Goal: Transaction & Acquisition: Purchase product/service

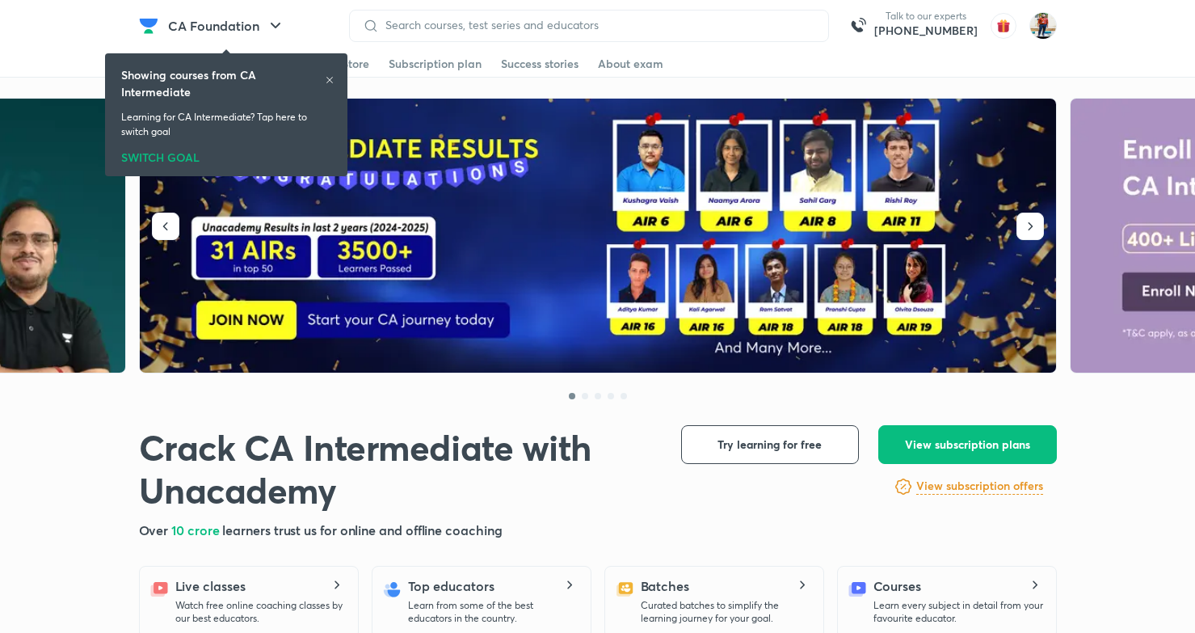
click at [328, 80] on icon at bounding box center [330, 80] width 10 height 10
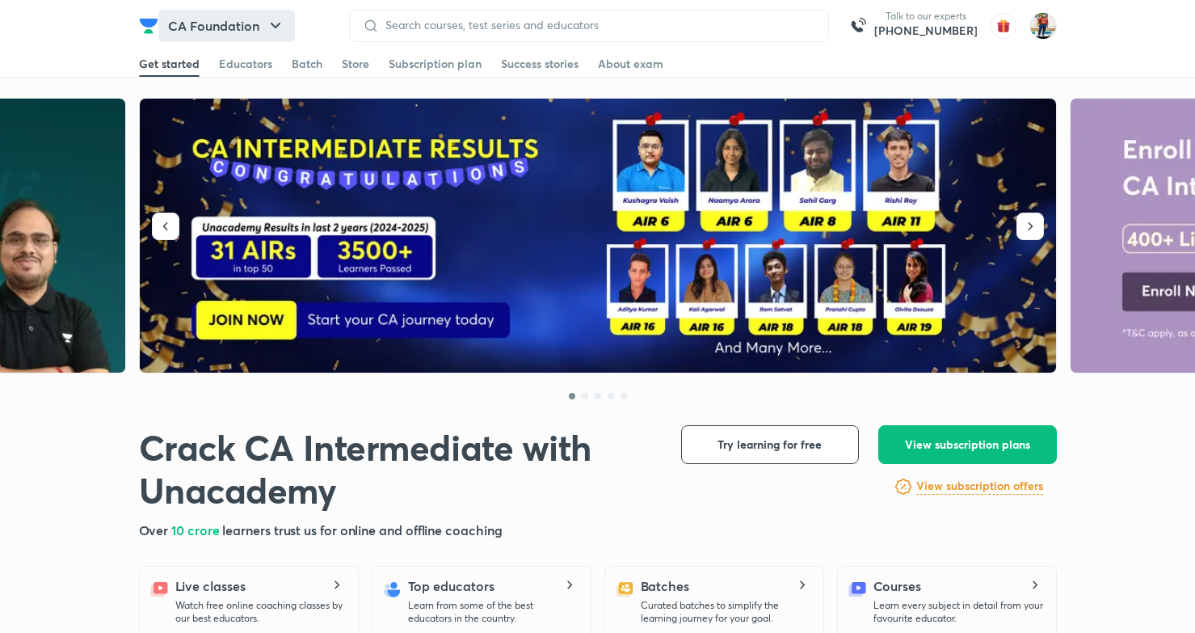
click at [270, 29] on icon "button" at bounding box center [275, 25] width 19 height 19
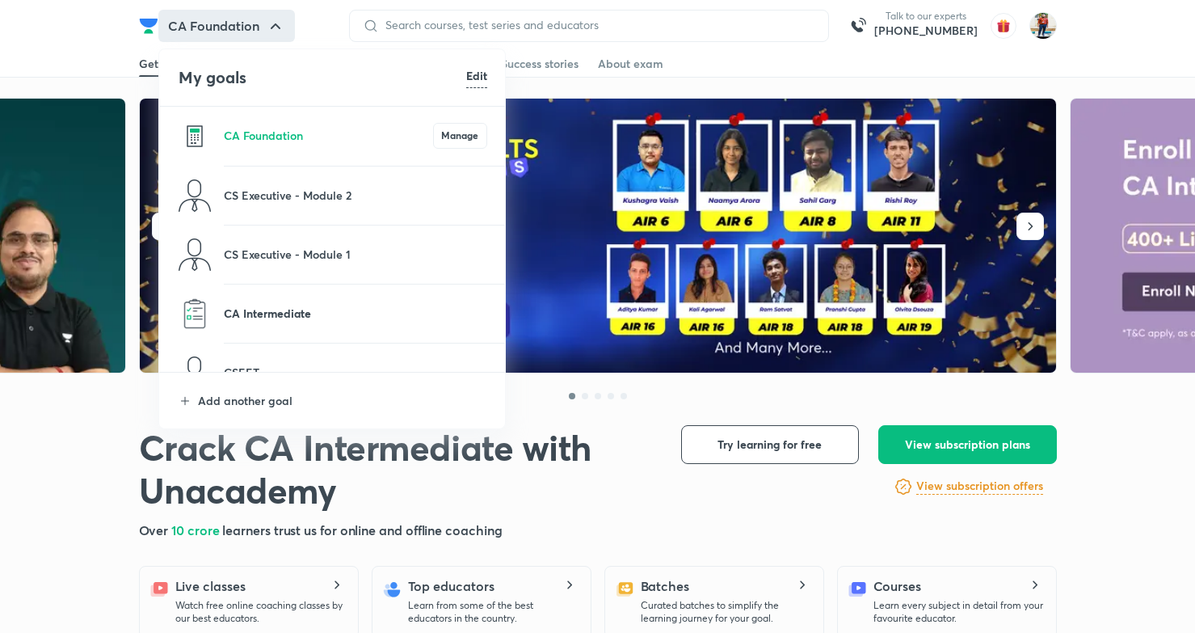
click at [298, 313] on p "CA Intermediate" at bounding box center [355, 313] width 263 height 17
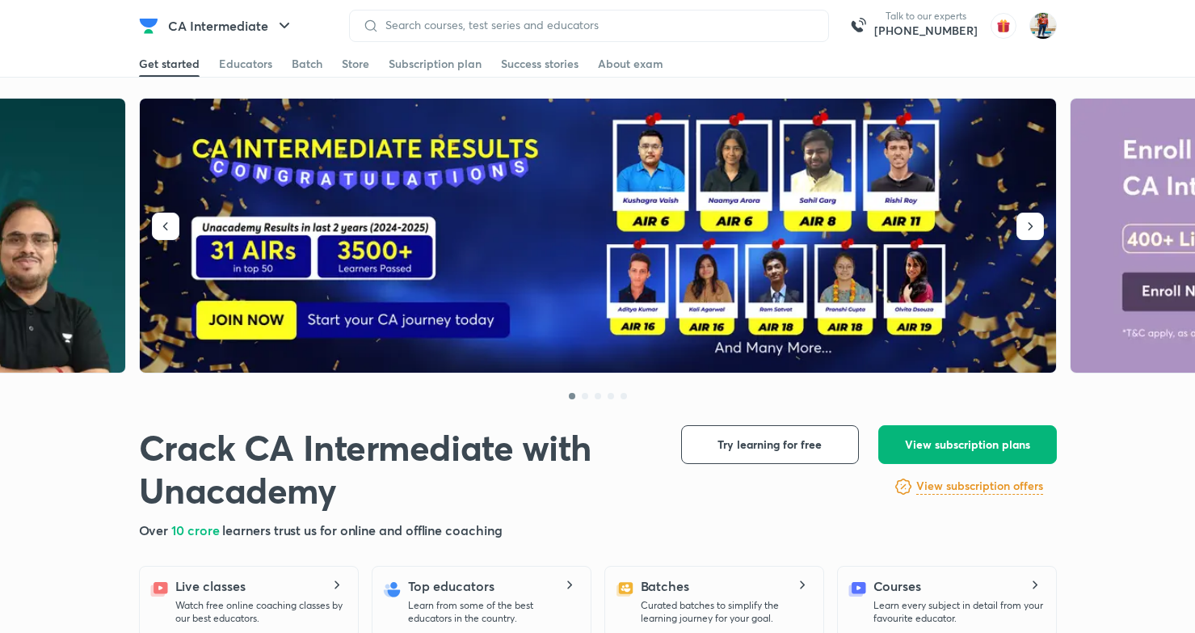
click at [937, 438] on span "View subscription plans" at bounding box center [967, 444] width 125 height 16
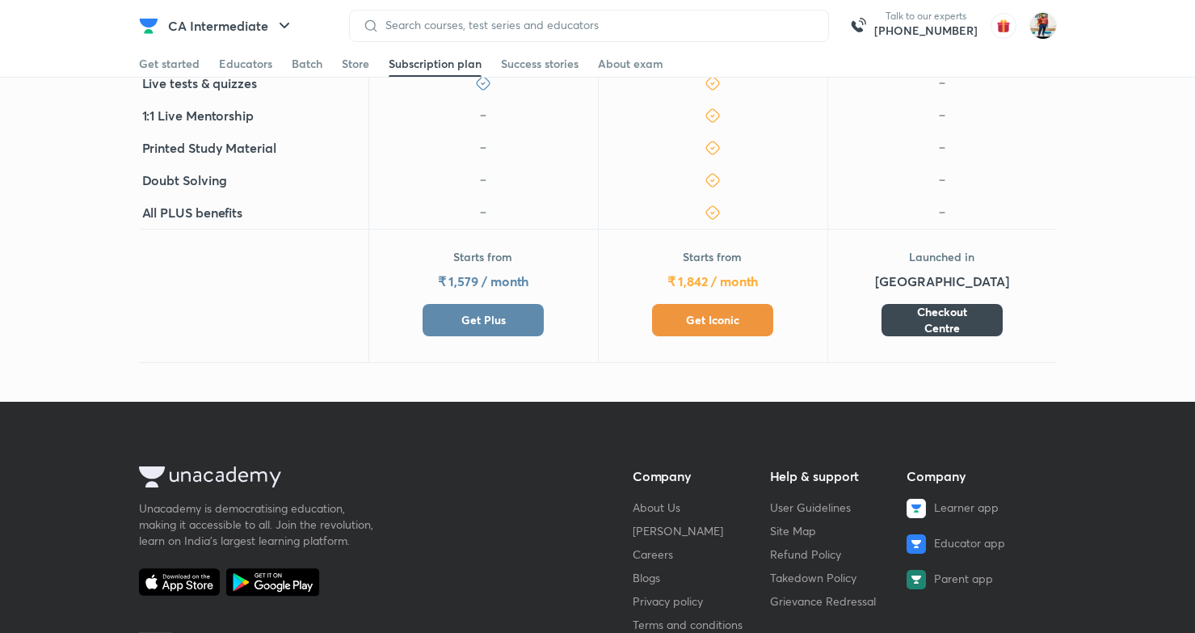
scroll to position [781, 0]
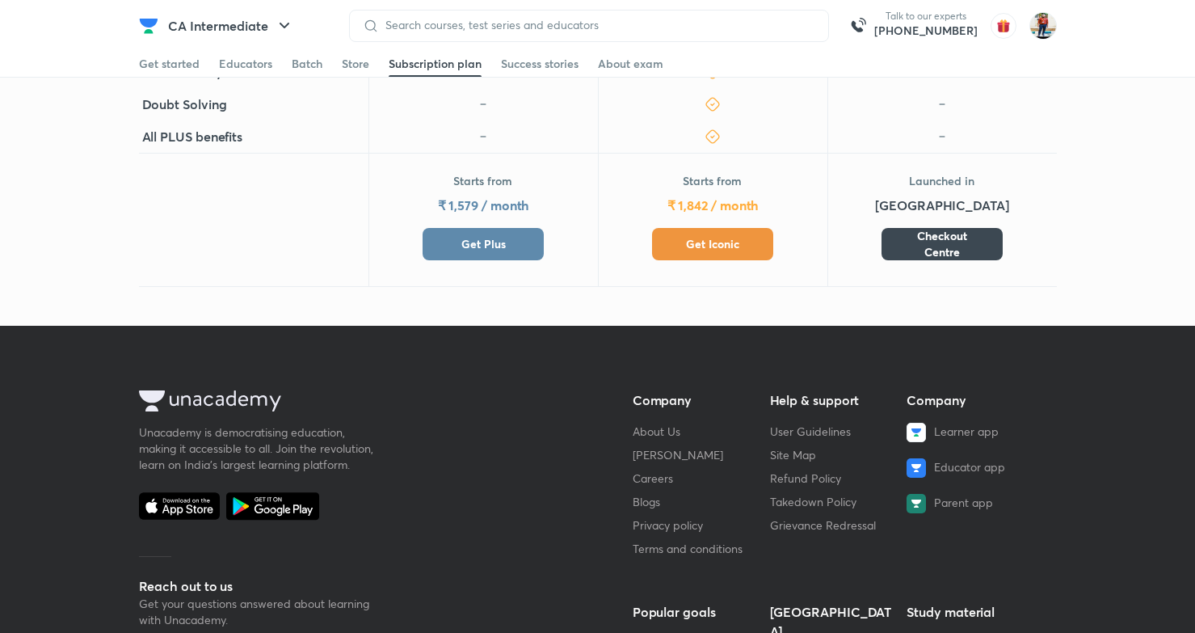
click at [720, 236] on span "Get Iconic" at bounding box center [712, 244] width 53 height 16
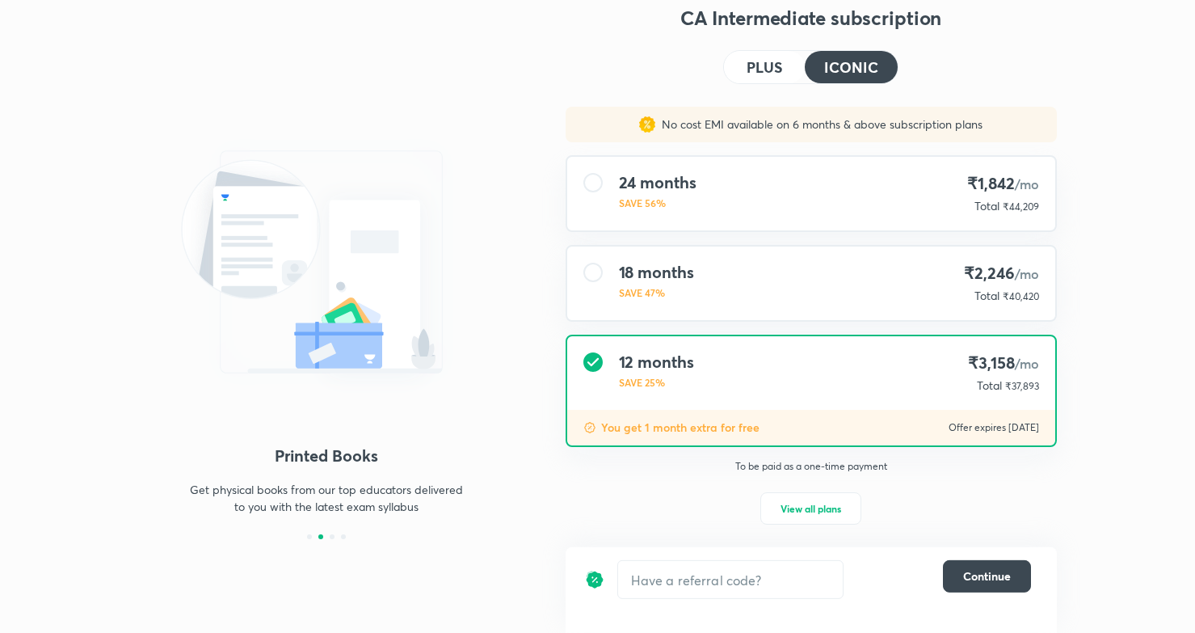
scroll to position [48, 0]
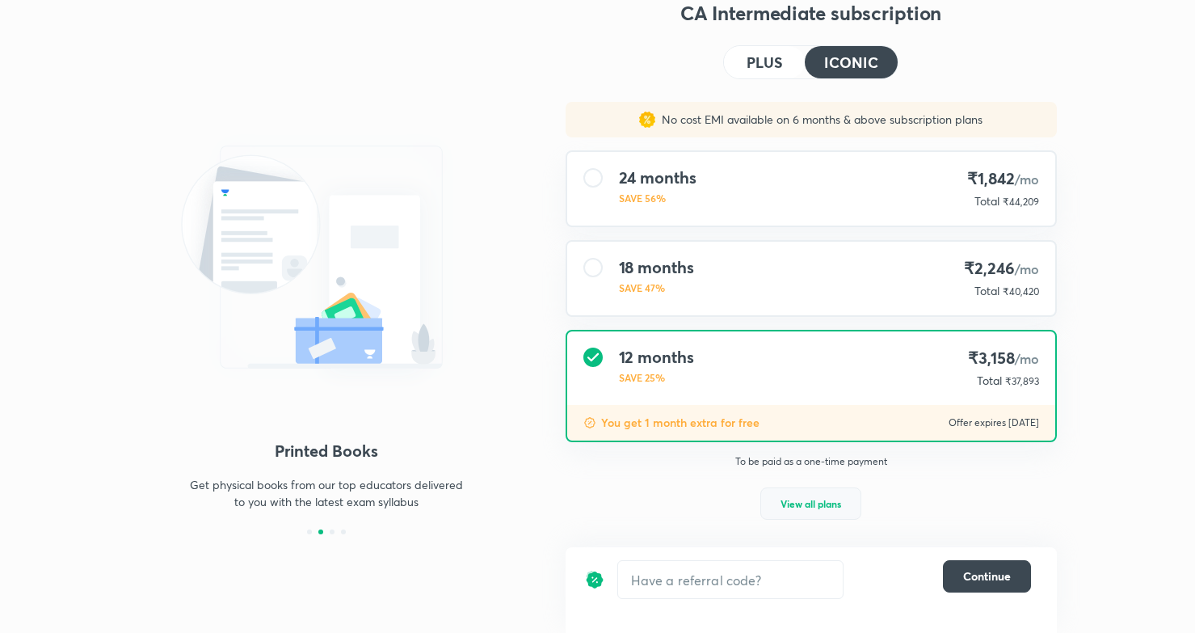
click at [816, 502] on span "View all plans" at bounding box center [811, 503] width 61 height 16
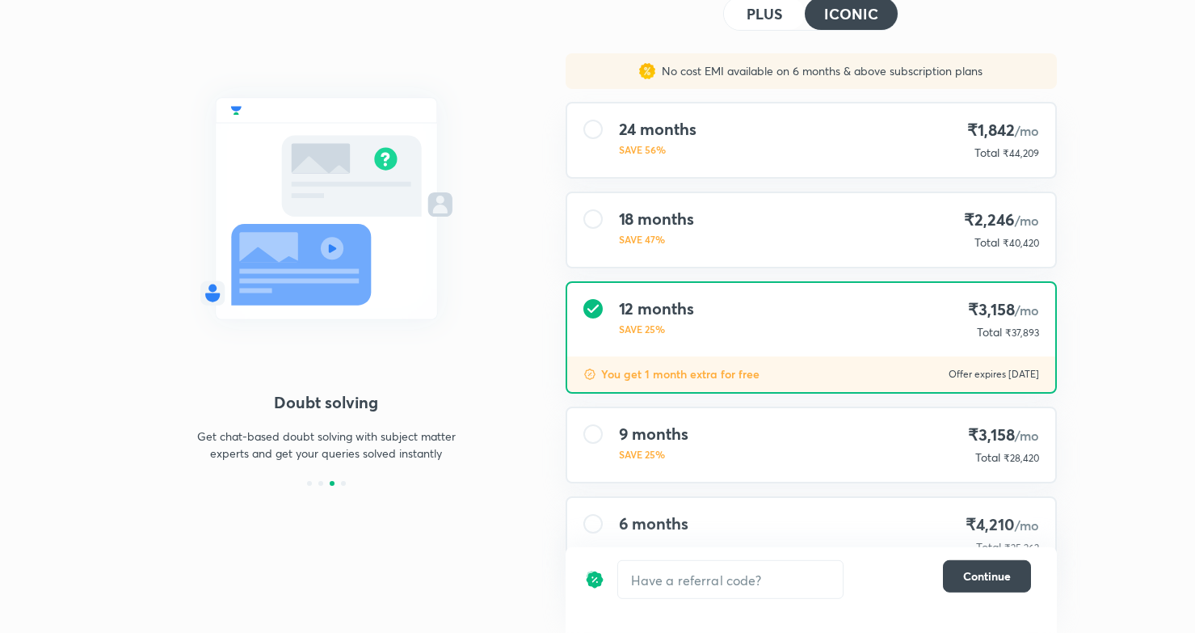
scroll to position [0, 0]
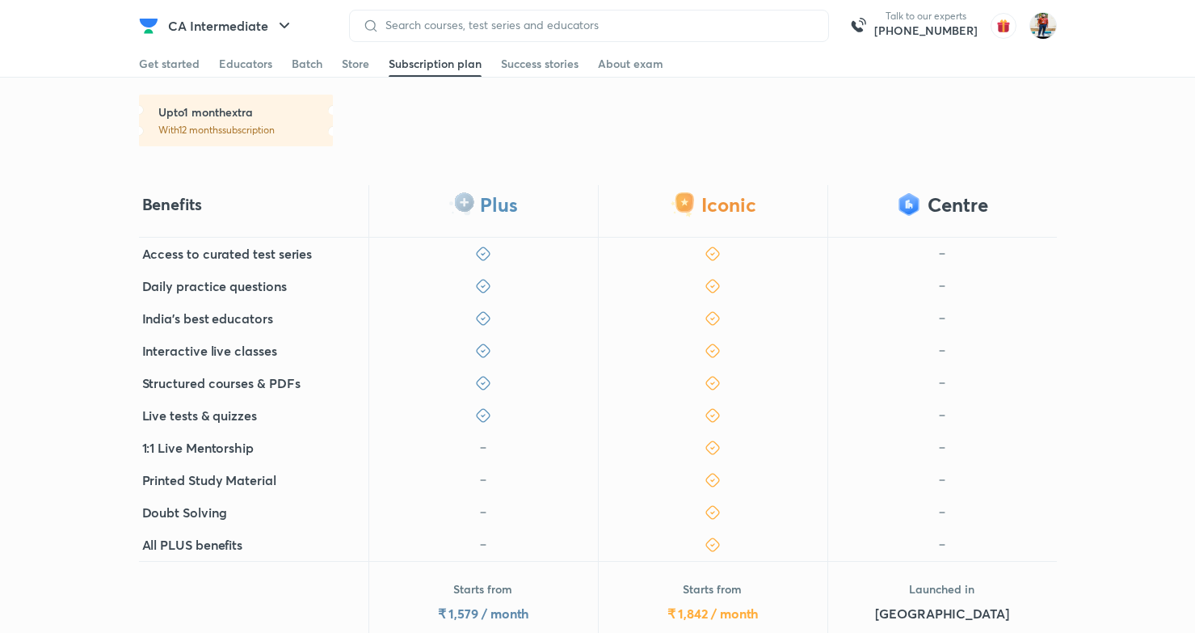
scroll to position [446, 0]
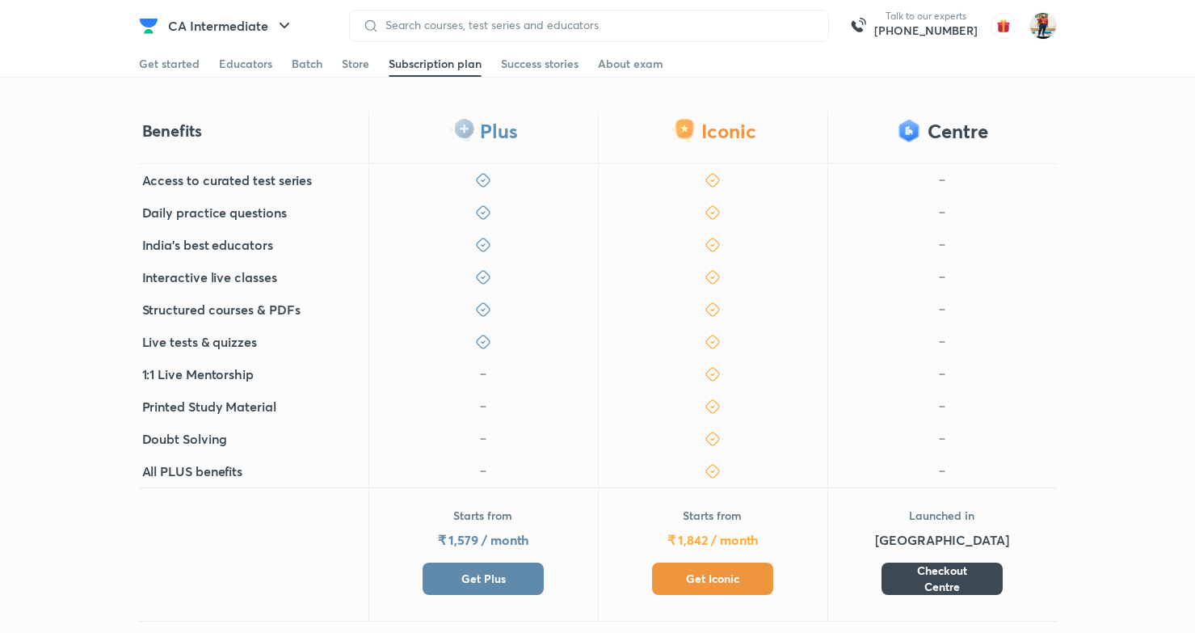
click at [713, 570] on span "Get Iconic" at bounding box center [712, 578] width 53 height 16
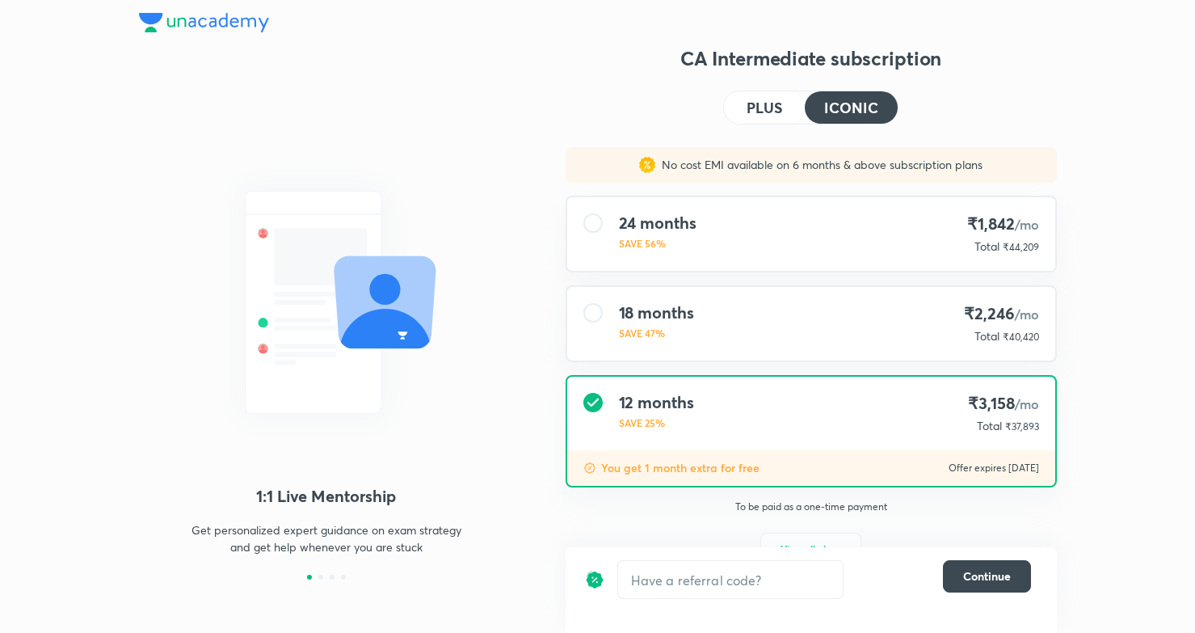
click at [826, 238] on div "24 months SAVE 56% ₹1,842 /mo Total ₹44,209" at bounding box center [811, 234] width 488 height 74
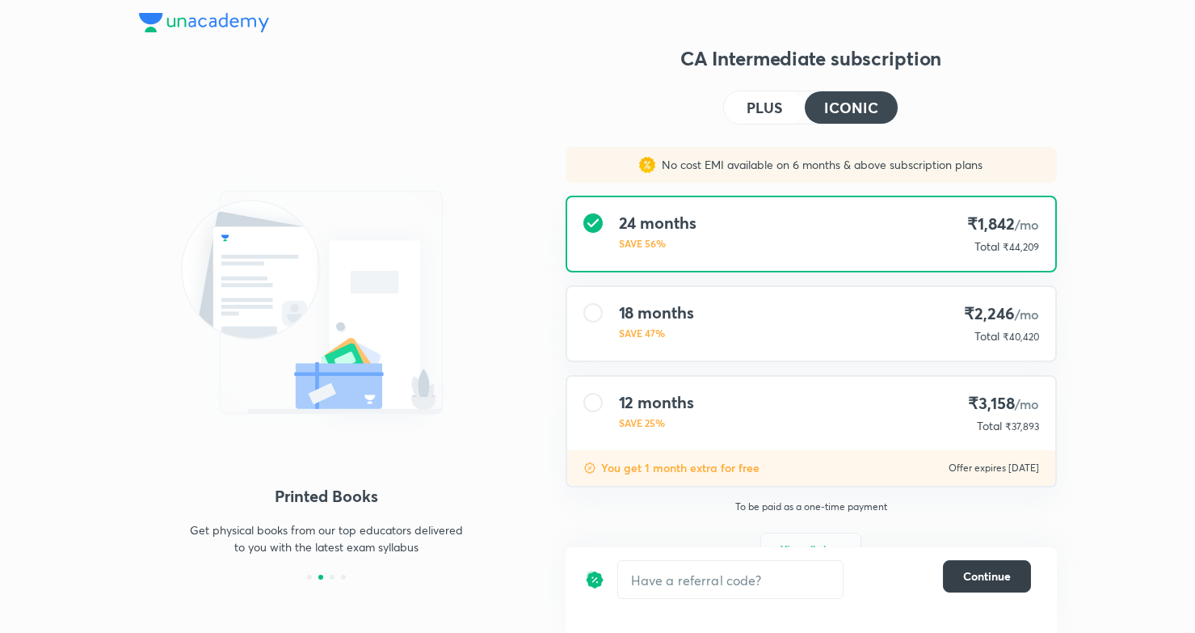
click at [977, 574] on span "Continue" at bounding box center [987, 576] width 48 height 16
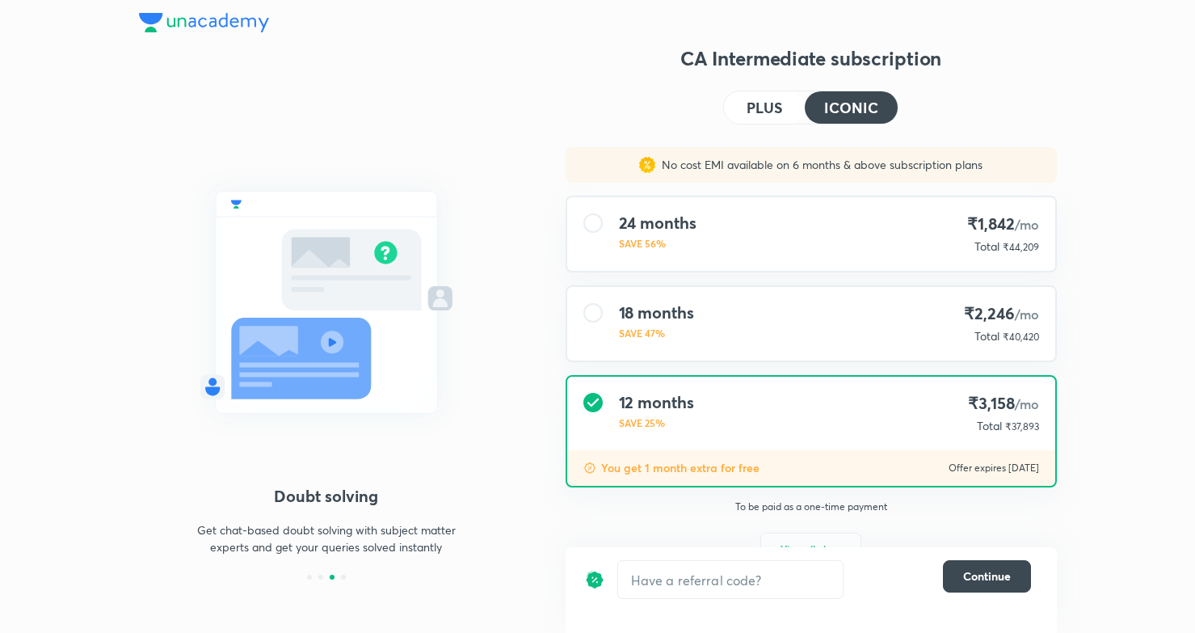
click at [688, 249] on p "SAVE 56%" at bounding box center [658, 243] width 78 height 15
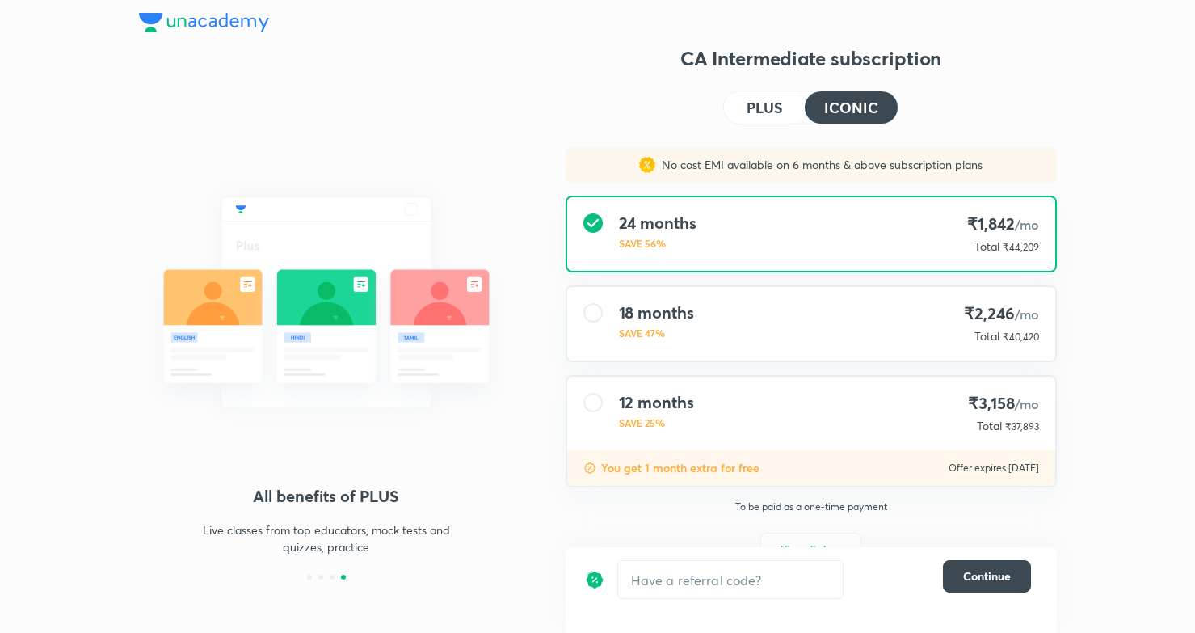
click at [738, 435] on div "12 months SAVE 25% ₹3,158 /mo Total ₹37,893" at bounding box center [811, 414] width 488 height 74
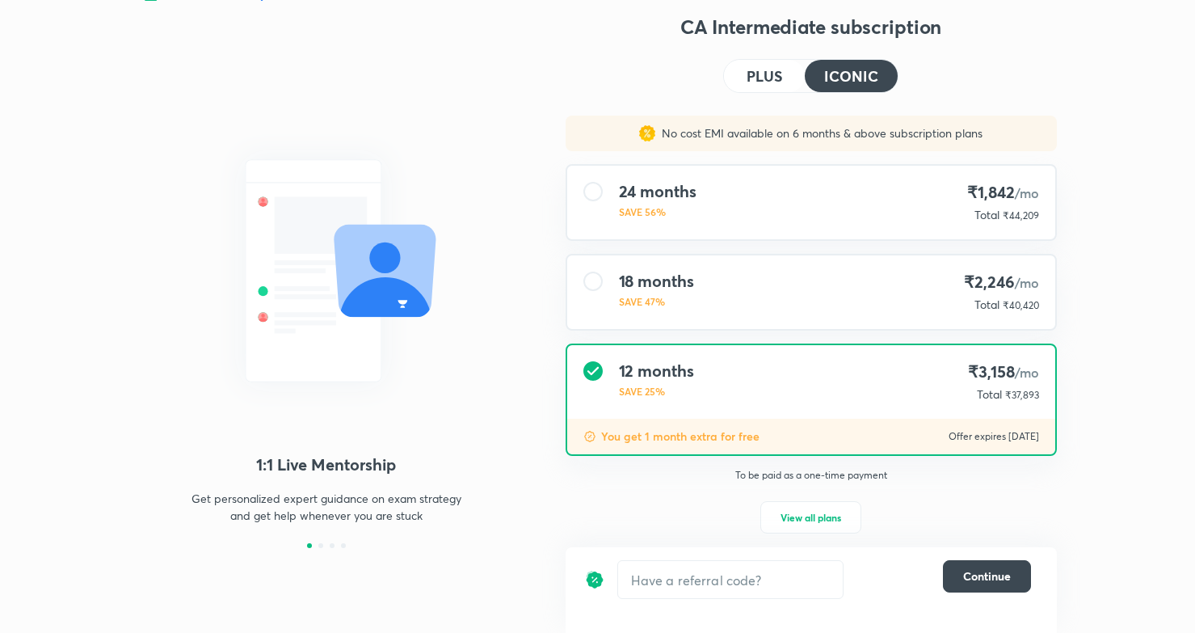
scroll to position [48, 0]
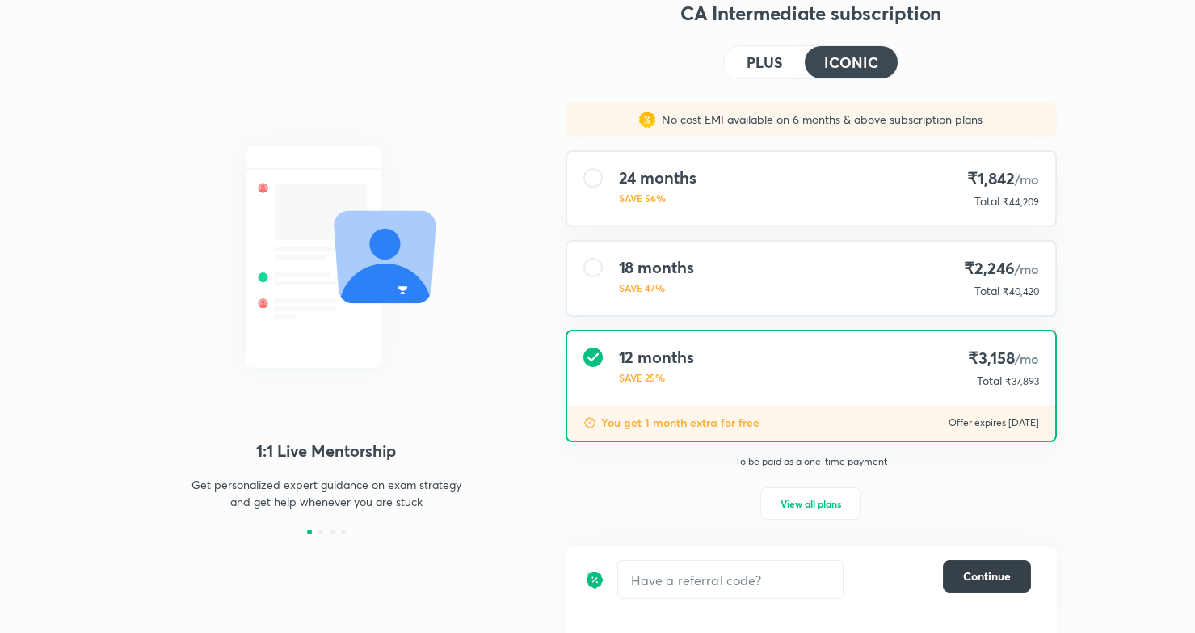
click at [1008, 576] on span "Continue" at bounding box center [987, 576] width 48 height 16
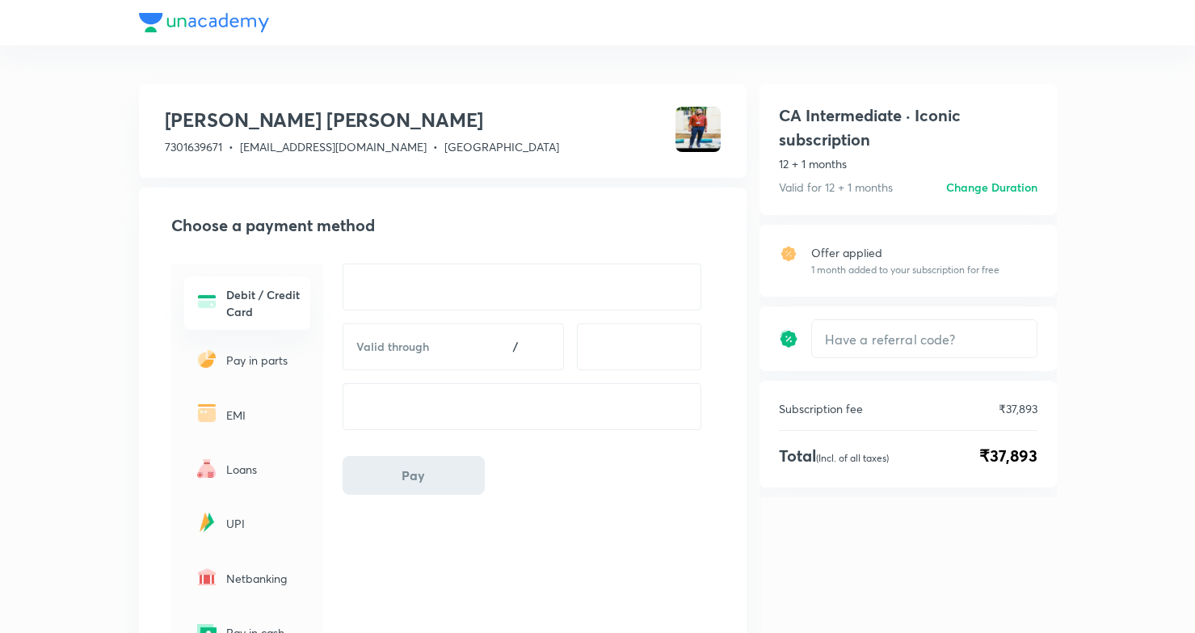
click at [861, 261] on div "Offer applied 1 month added to your subscription for free" at bounding box center [905, 260] width 188 height 33
click at [870, 344] on input "text" at bounding box center [924, 339] width 225 height 38
type input "UNA10"
click at [1013, 339] on h6 "Apply" at bounding box center [1007, 338] width 32 height 17
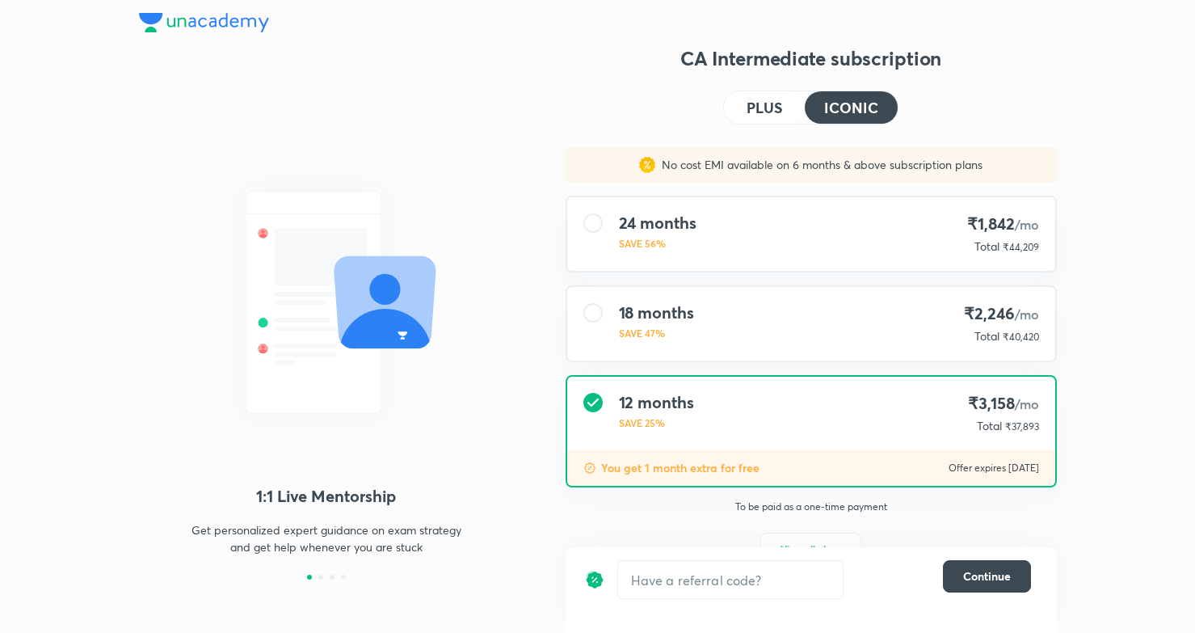
click at [760, 110] on h4 "PLUS" at bounding box center [765, 107] width 36 height 15
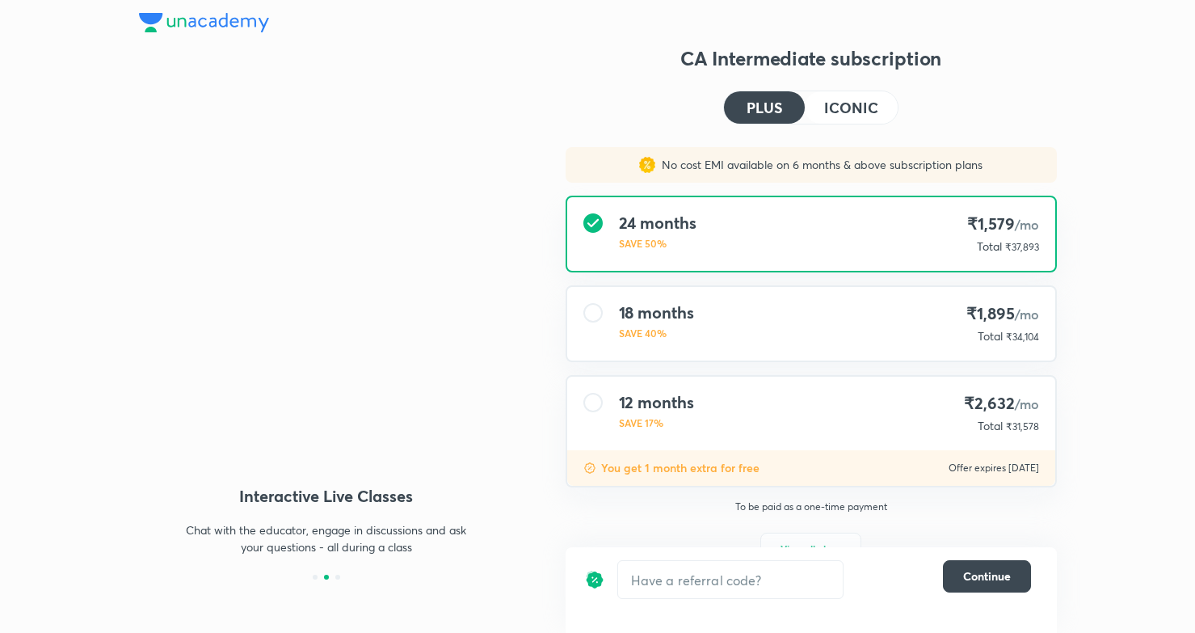
click at [818, 435] on div "12 months SAVE 17% ₹2,632 /mo Total ₹31,578" at bounding box center [811, 414] width 488 height 74
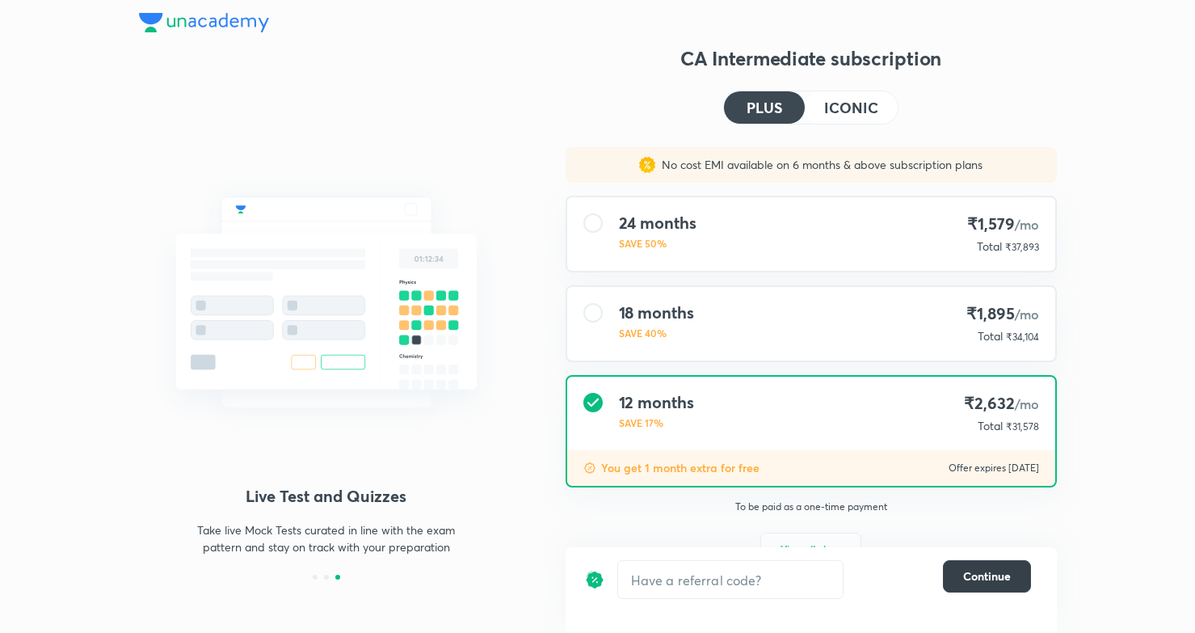
click at [976, 583] on span "Continue" at bounding box center [987, 576] width 48 height 16
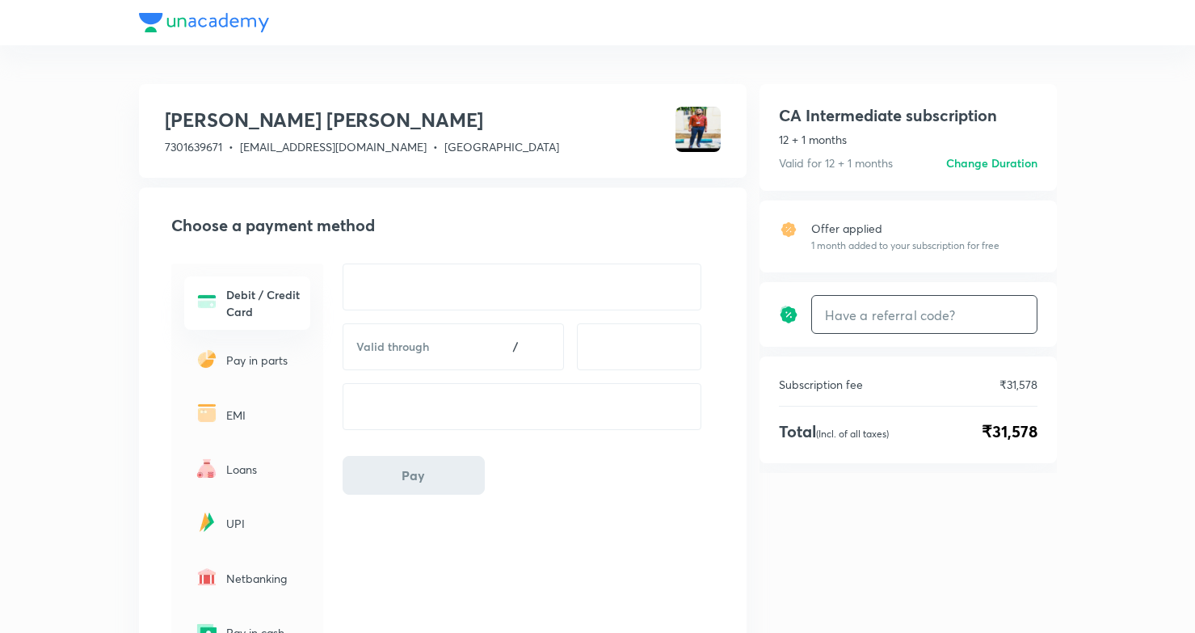
click at [887, 321] on input "text" at bounding box center [924, 315] width 225 height 38
type input "UNA10"
click at [1006, 317] on h6 "Apply" at bounding box center [1007, 314] width 32 height 17
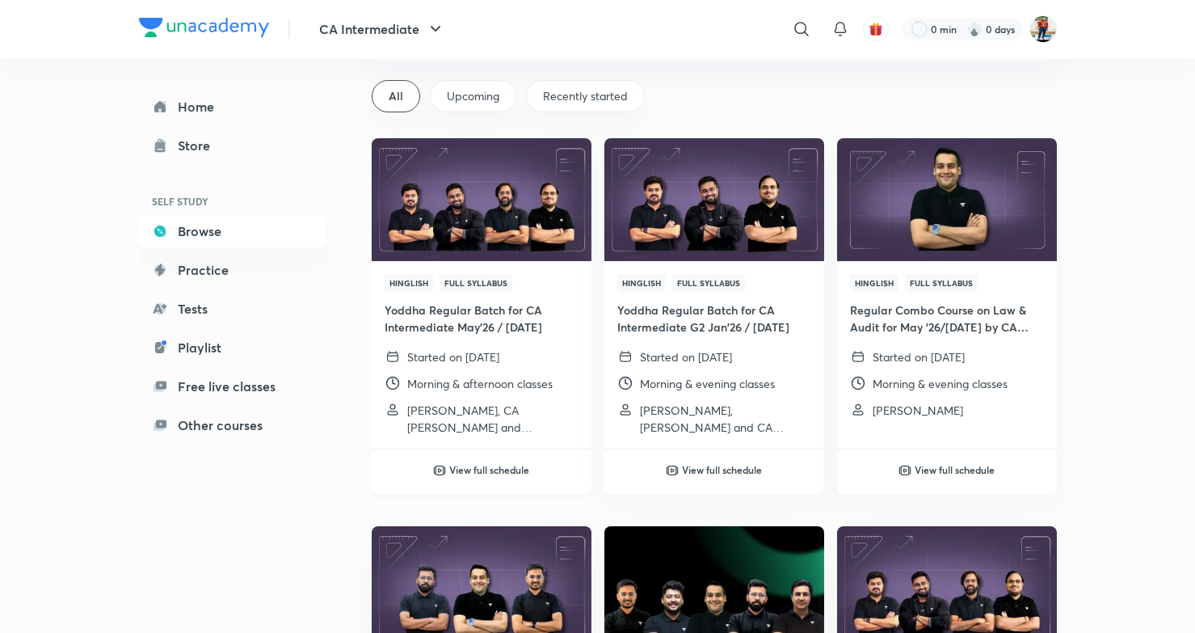
scroll to position [112, 0]
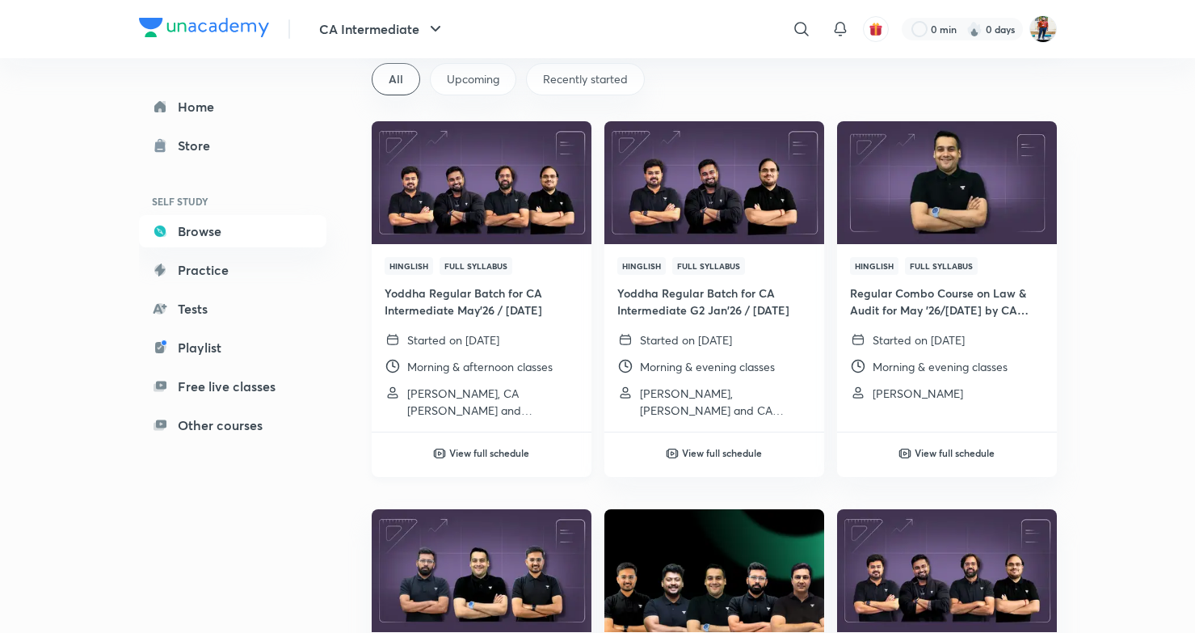
click at [479, 297] on h4 "Yoddha Regular Batch for CA Intermediate May'26 / [DATE]" at bounding box center [482, 301] width 194 height 34
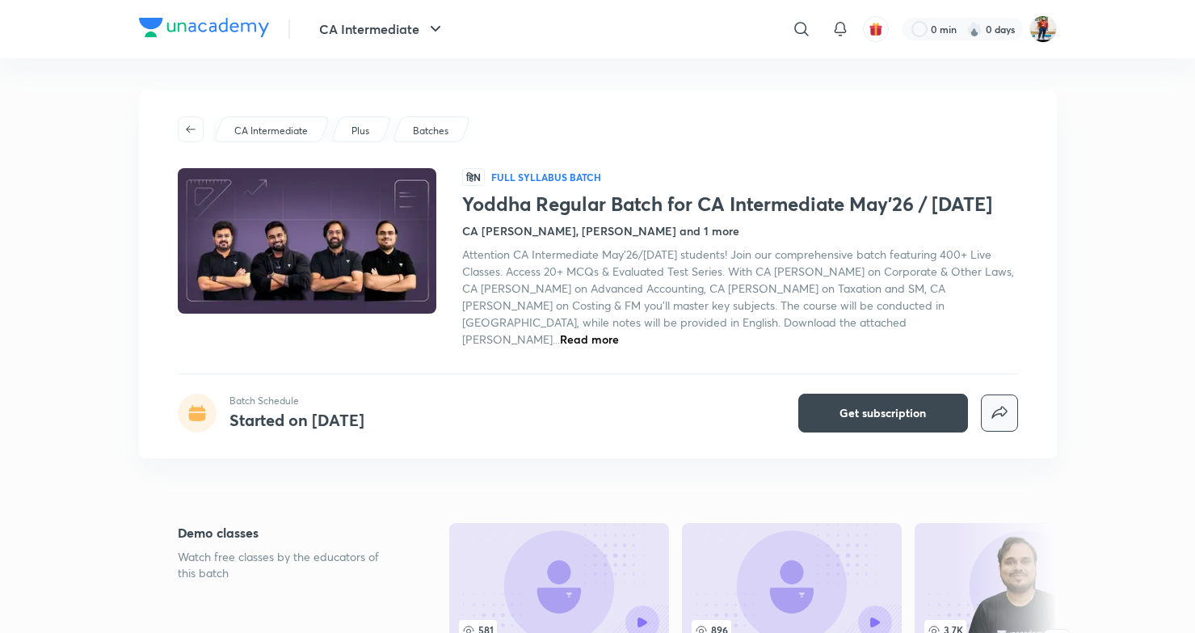
click at [1004, 403] on icon "button" at bounding box center [999, 412] width 19 height 19
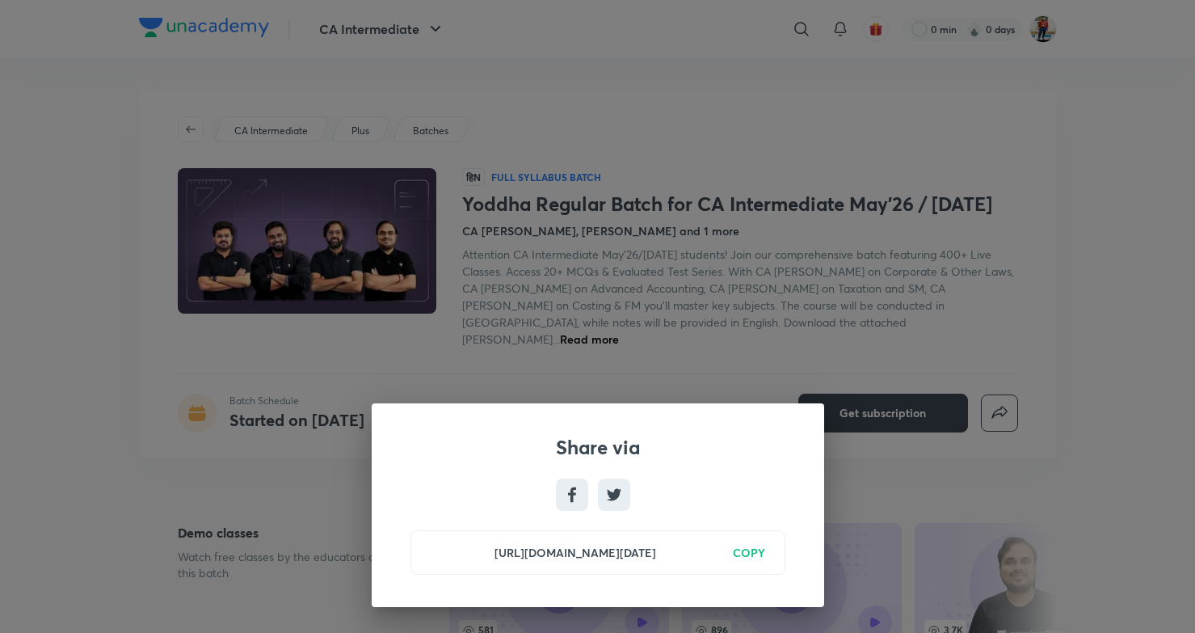
click at [747, 547] on h6 "COPY" at bounding box center [749, 552] width 32 height 17
click at [671, 358] on div "Share via https://unacademy.com/batch/yoddha-regular-batch-for-ca-intermediate-…" at bounding box center [597, 316] width 1195 height 633
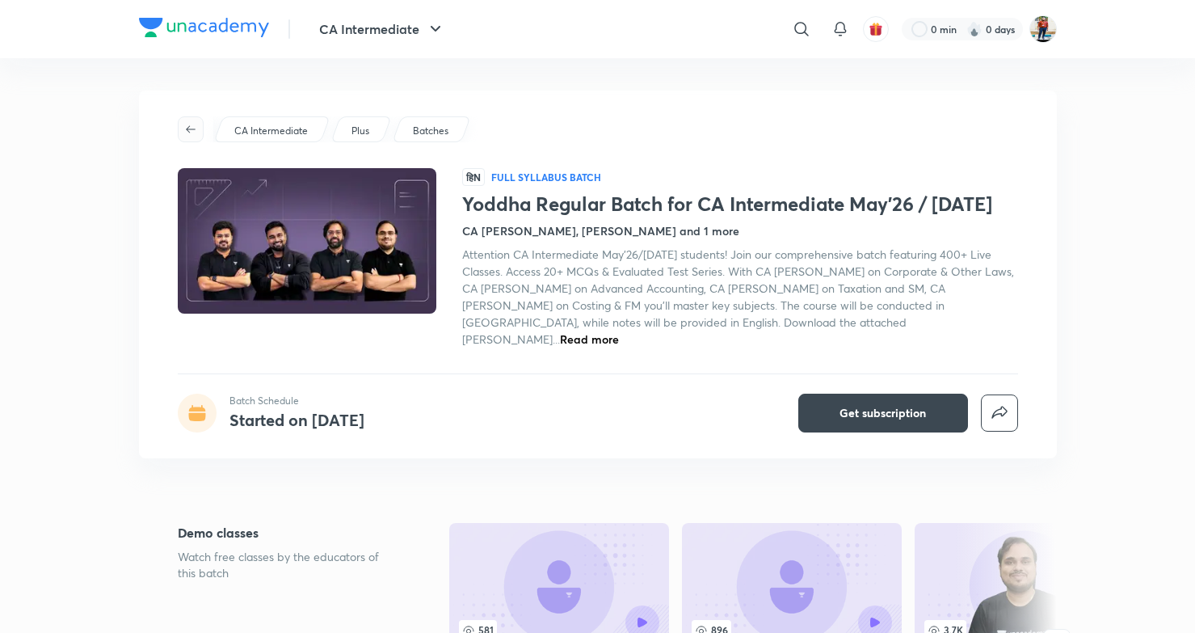
click at [187, 121] on button "button" at bounding box center [191, 129] width 26 height 26
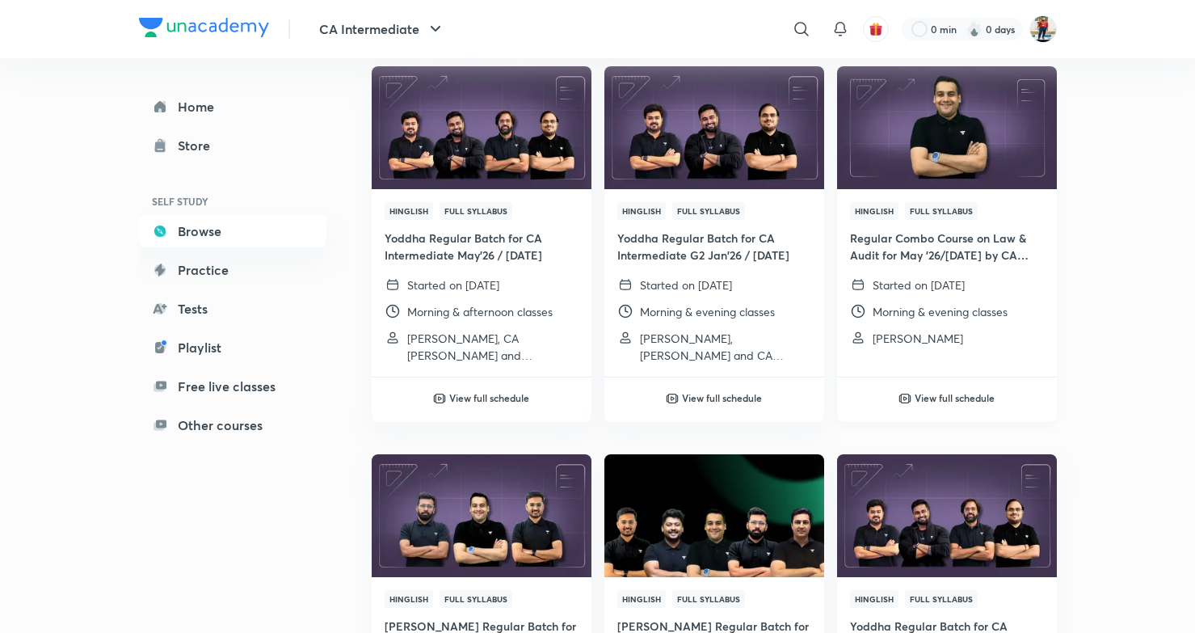
scroll to position [223, 0]
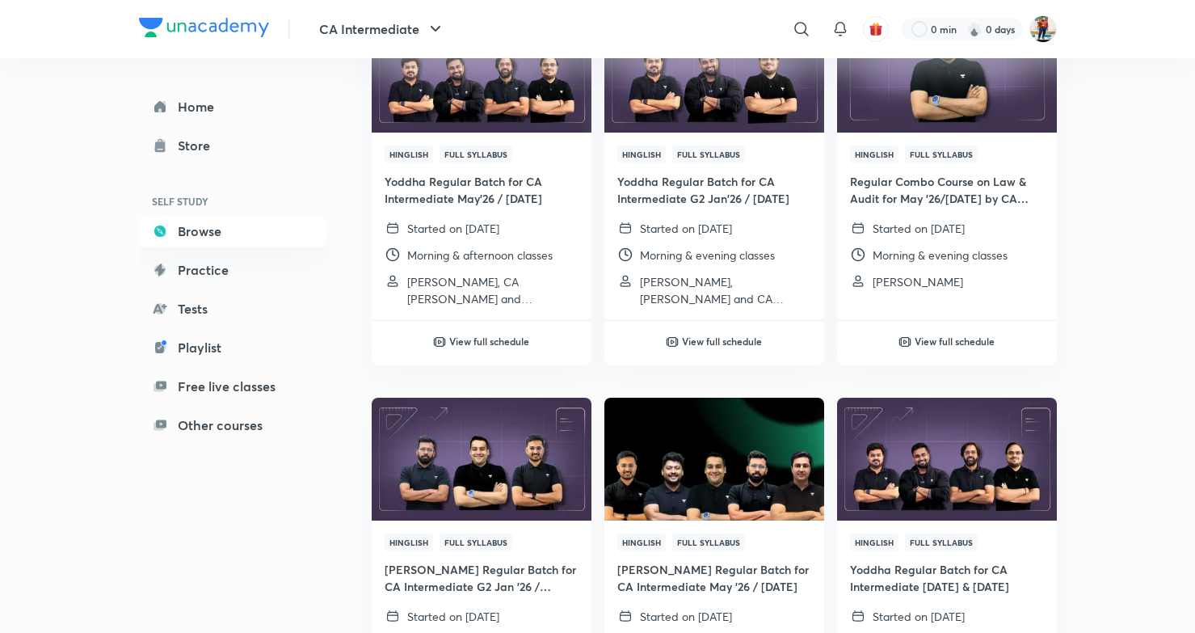
click at [738, 467] on img at bounding box center [714, 458] width 224 height 125
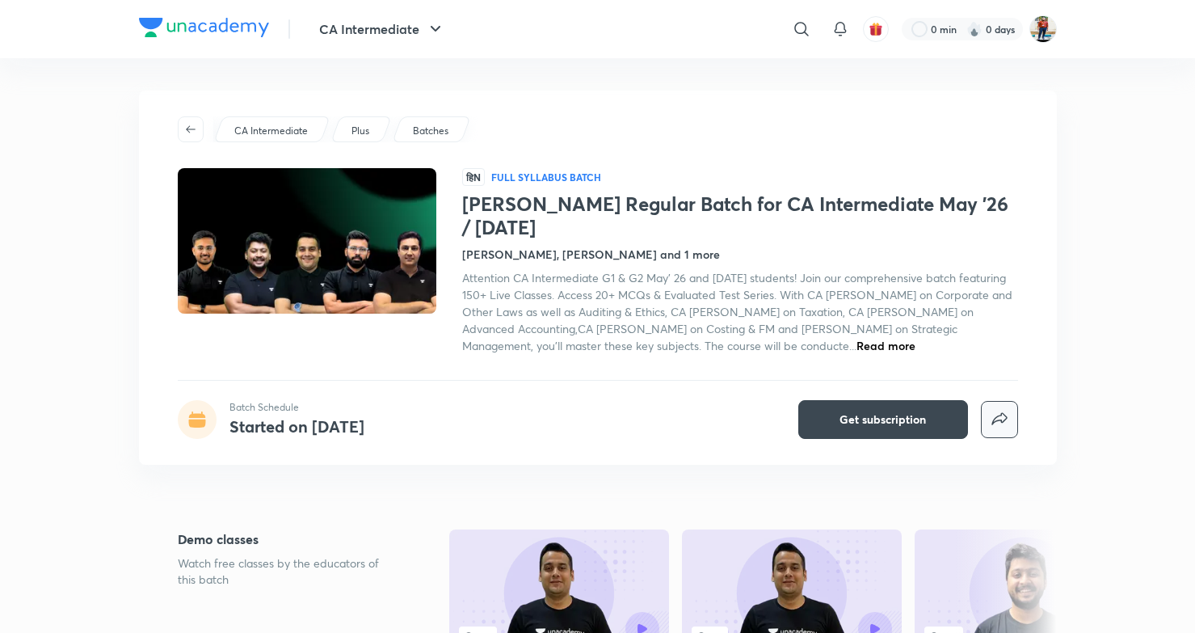
click at [997, 410] on icon "button" at bounding box center [999, 419] width 19 height 19
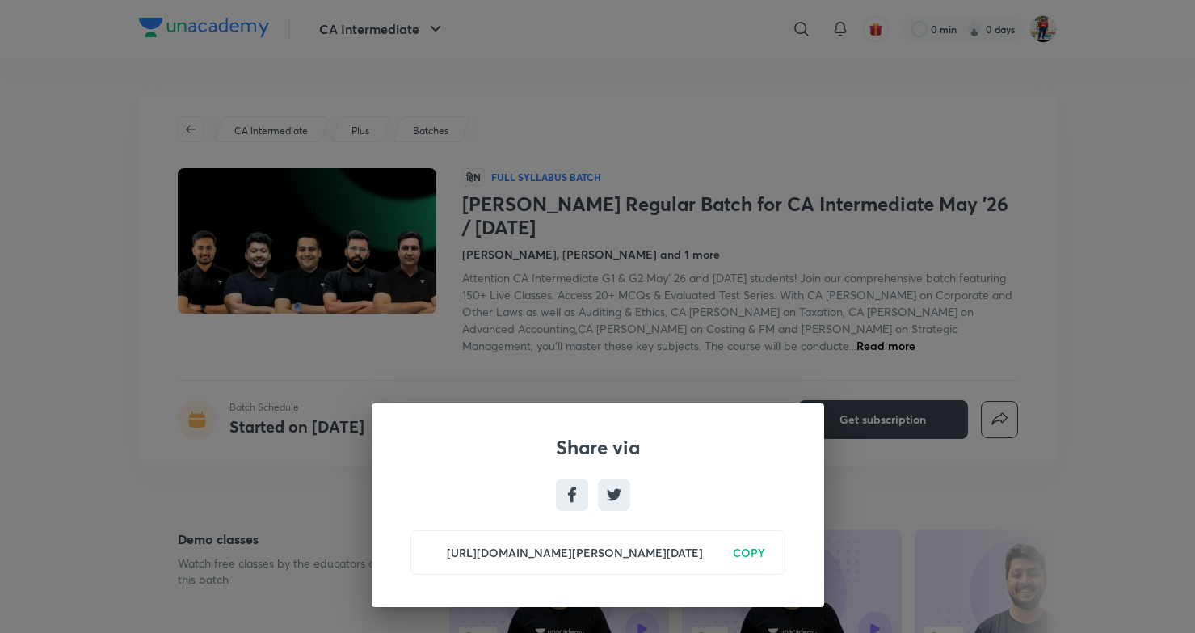
click at [751, 552] on h6 "COPY" at bounding box center [749, 552] width 32 height 17
click at [751, 361] on div "Share via https://unacademy.com/batch/sankalp-regular-batch-for-ca-intermediate…" at bounding box center [597, 316] width 1195 height 633
